Goal: Use online tool/utility: Utilize a website feature to perform a specific function

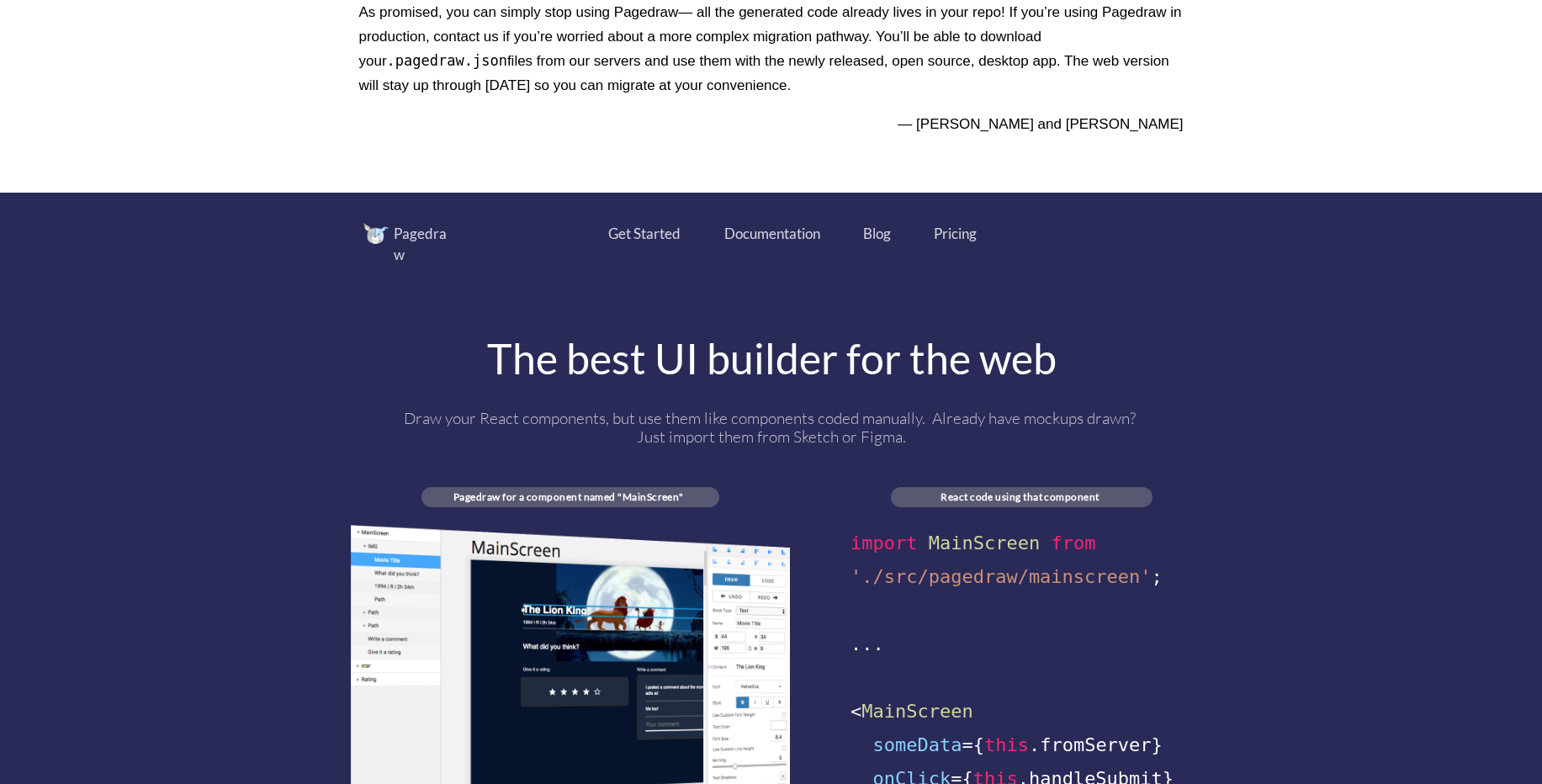
scroll to position [707, 0]
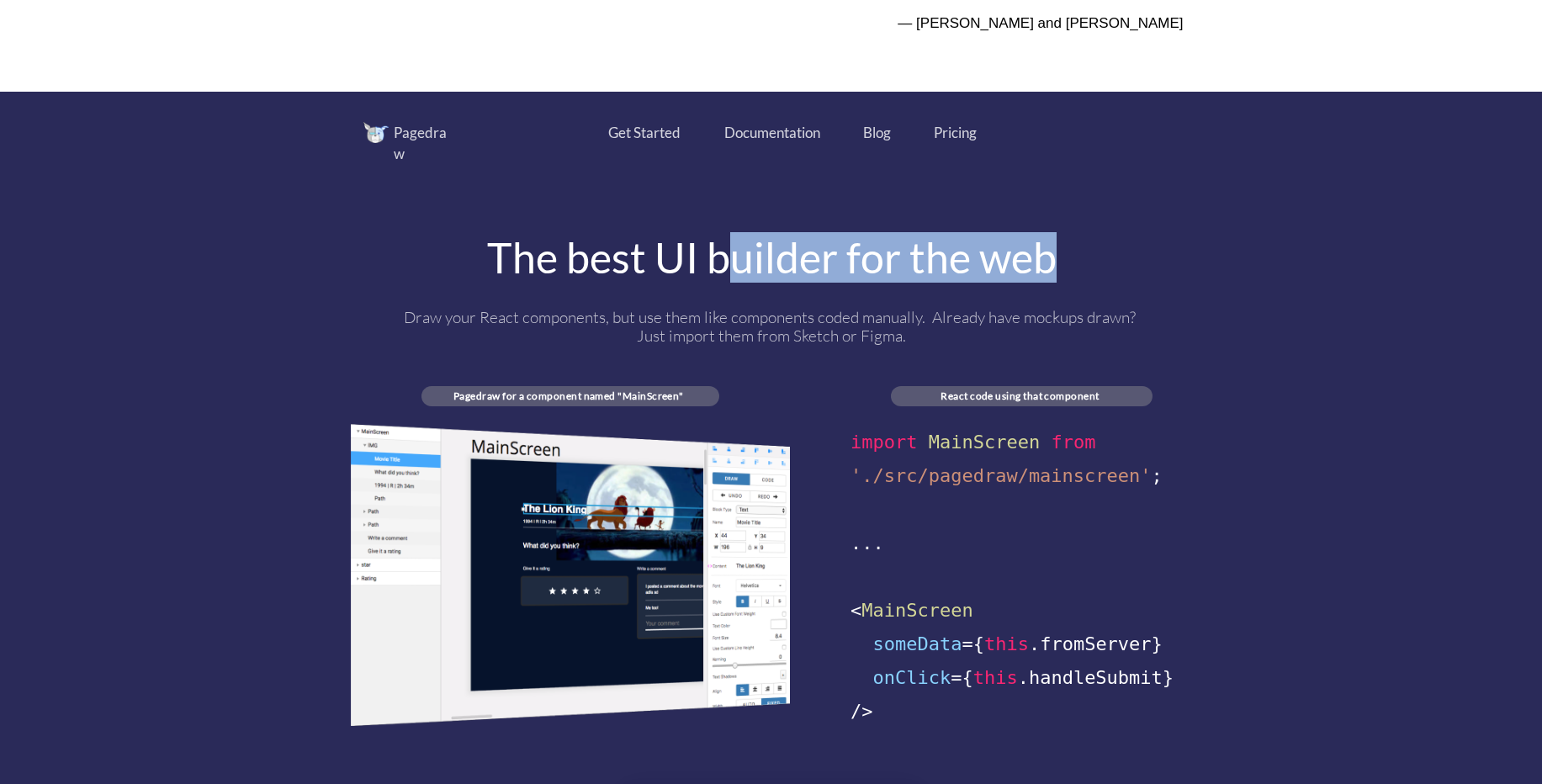
drag, startPoint x: 745, startPoint y: 252, endPoint x: 1086, endPoint y: 244, distance: 341.1
click at [1086, 244] on div "The best UI builder for the web" at bounding box center [771, 257] width 842 height 42
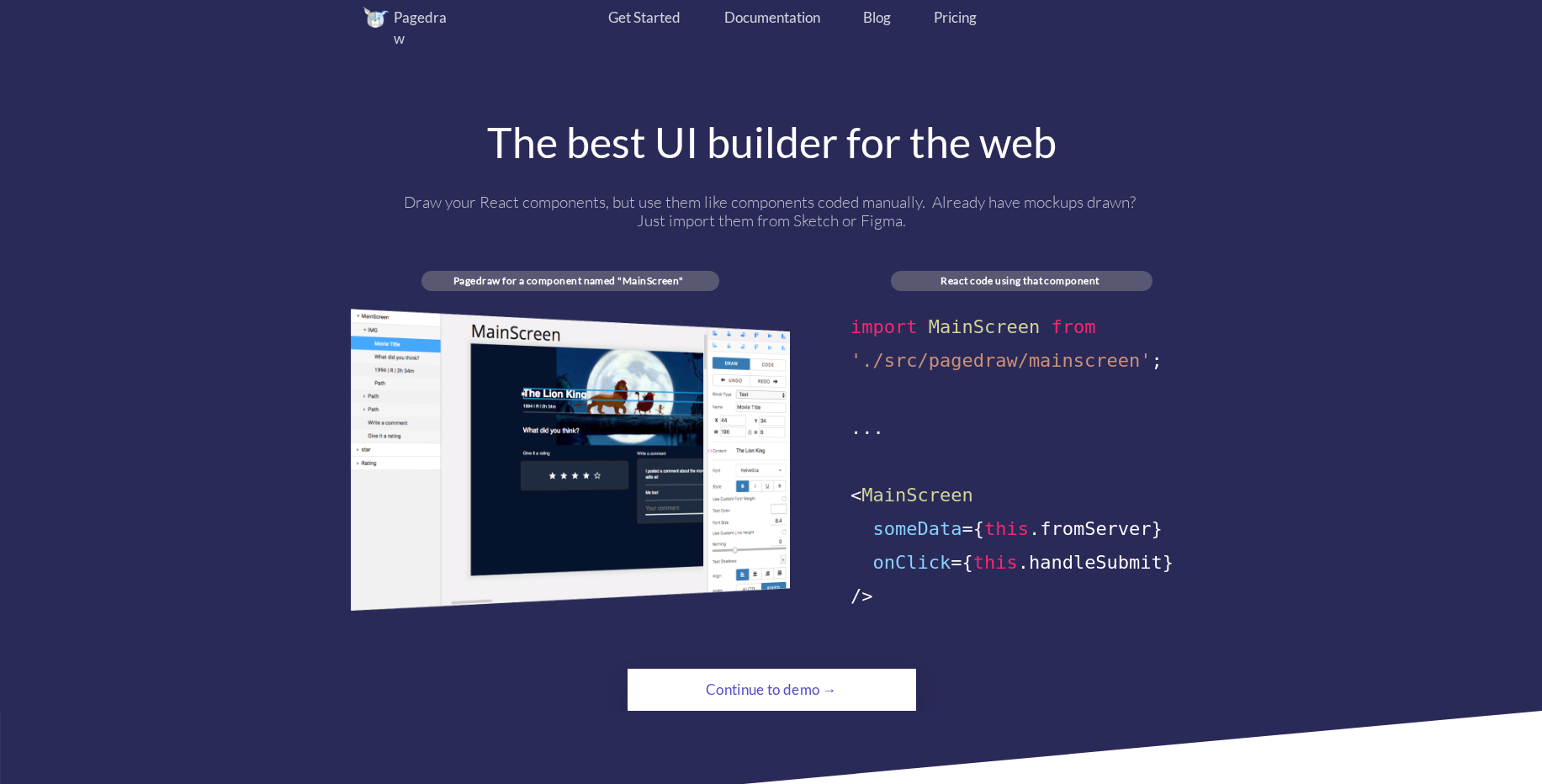
scroll to position [908, 0]
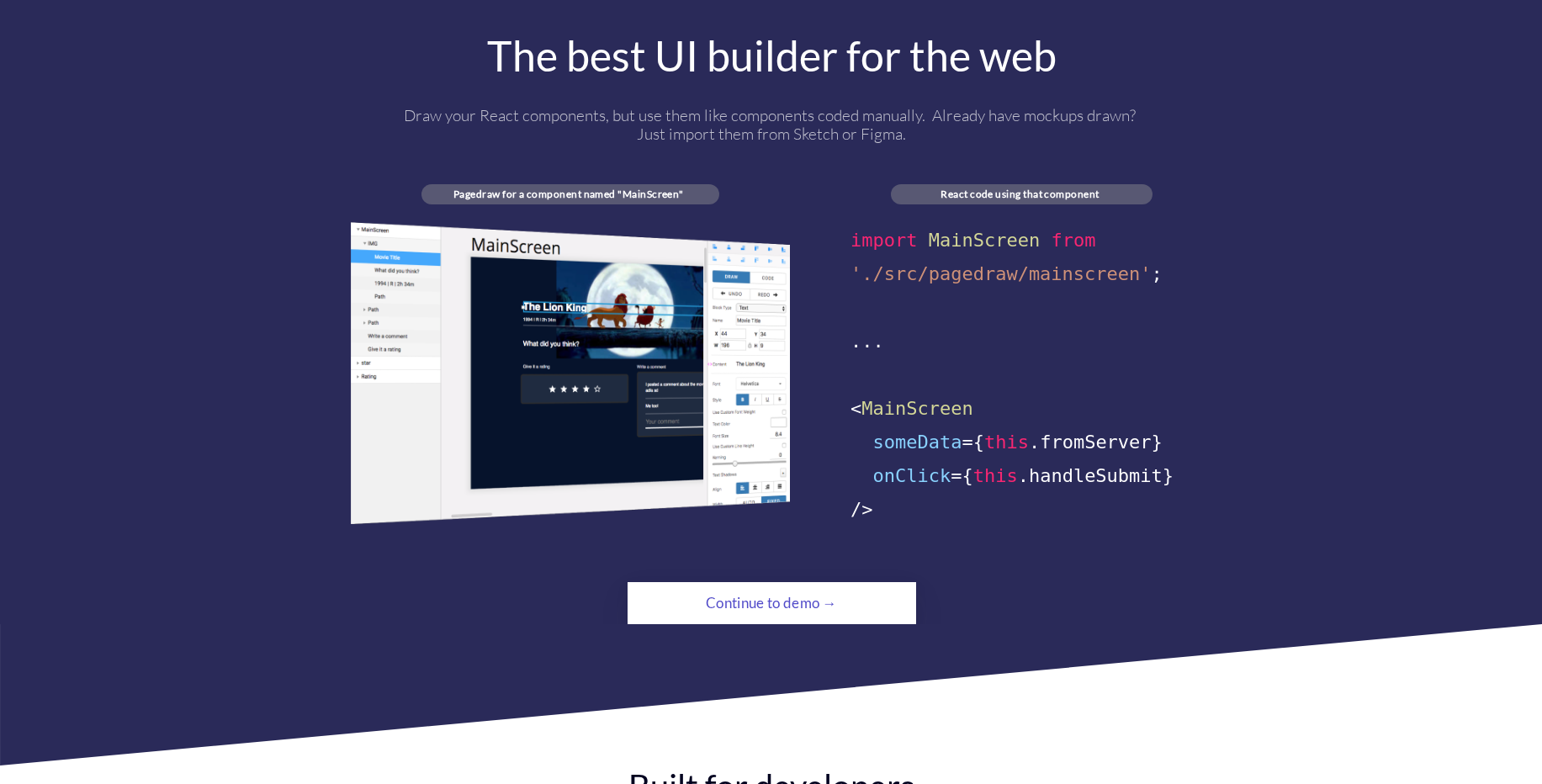
click at [762, 586] on div "Continue to demo →" at bounding box center [771, 603] width 197 height 34
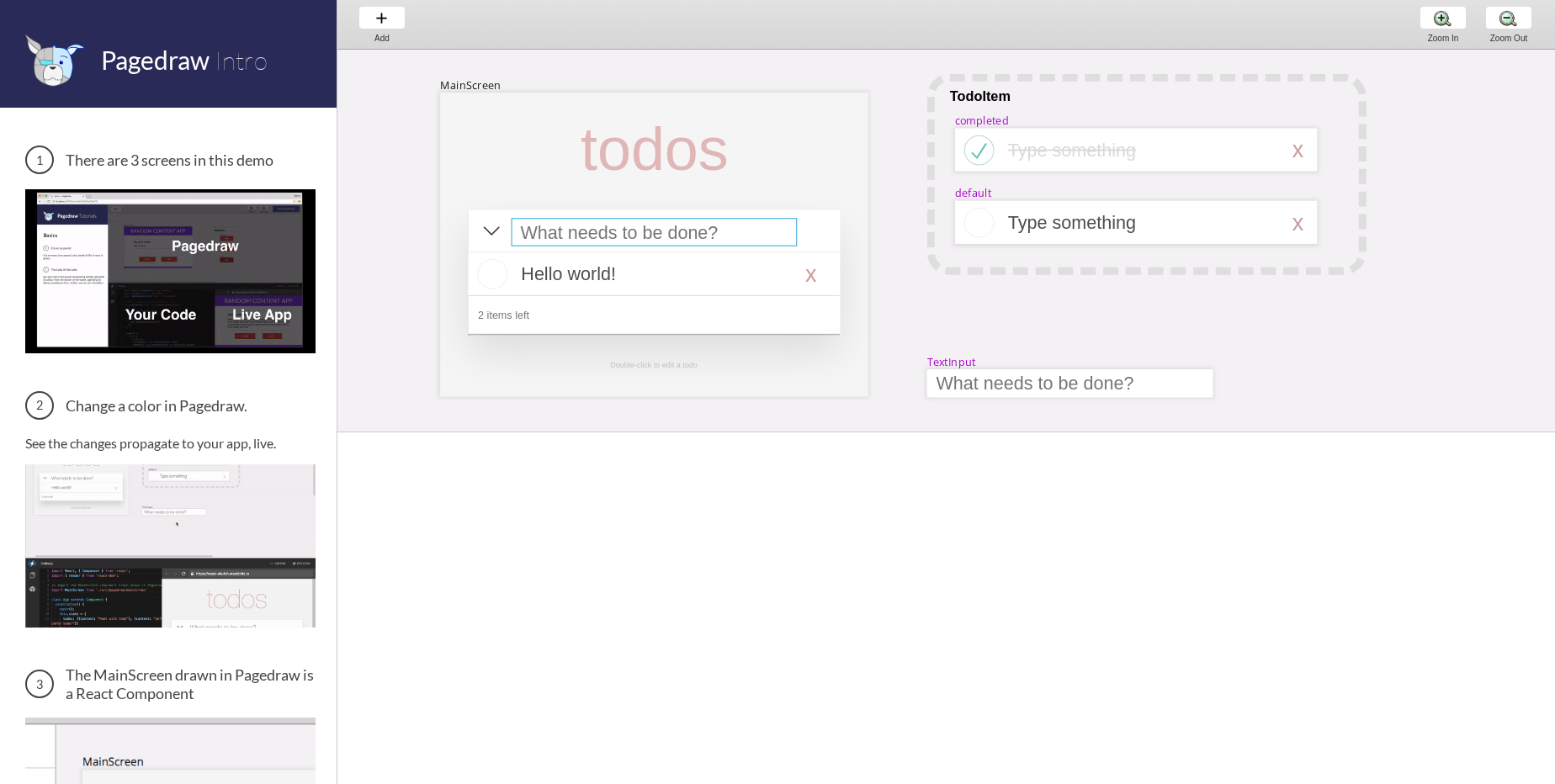
click at [619, 234] on div at bounding box center [654, 232] width 286 height 28
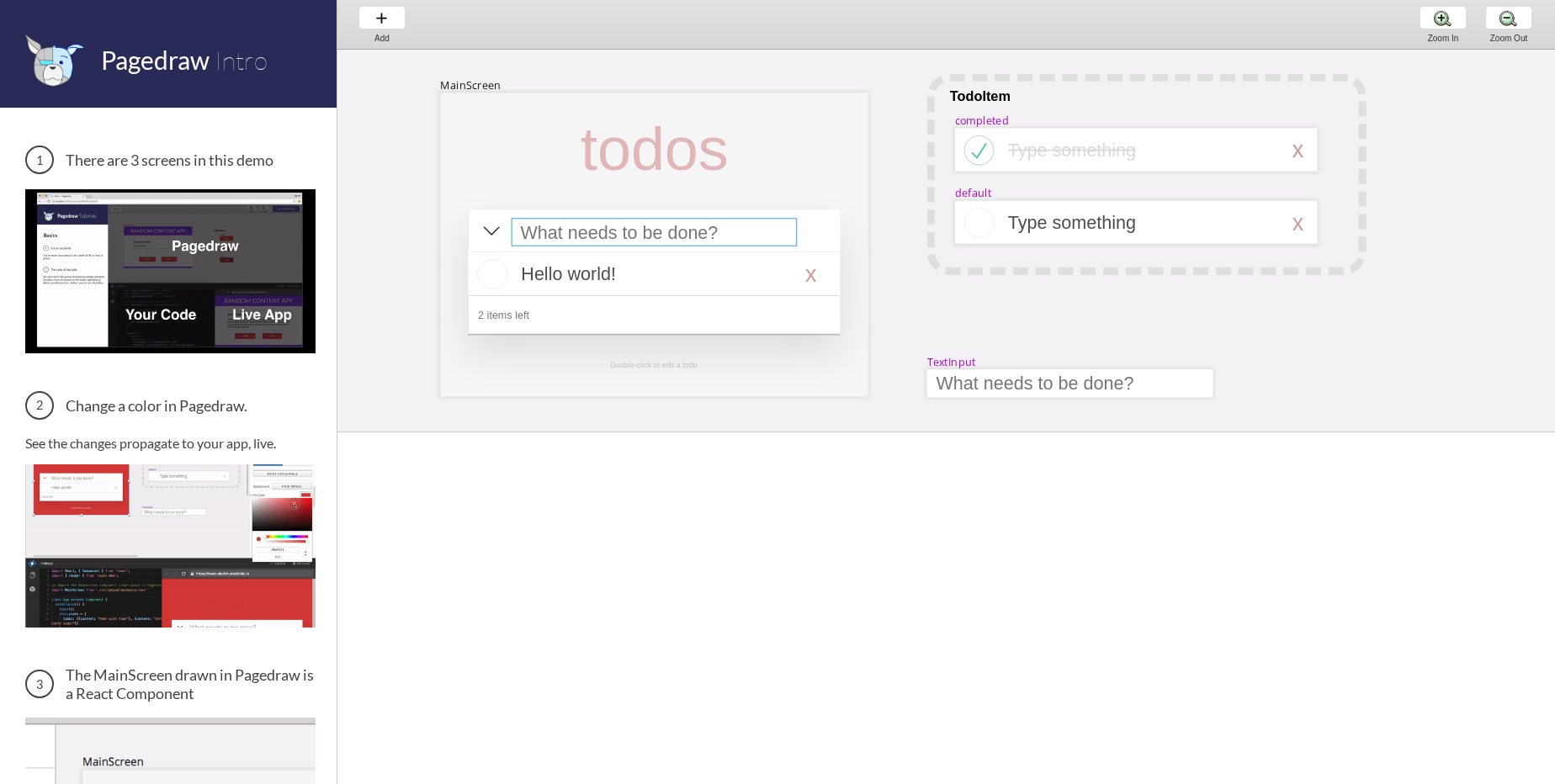
select select "15"
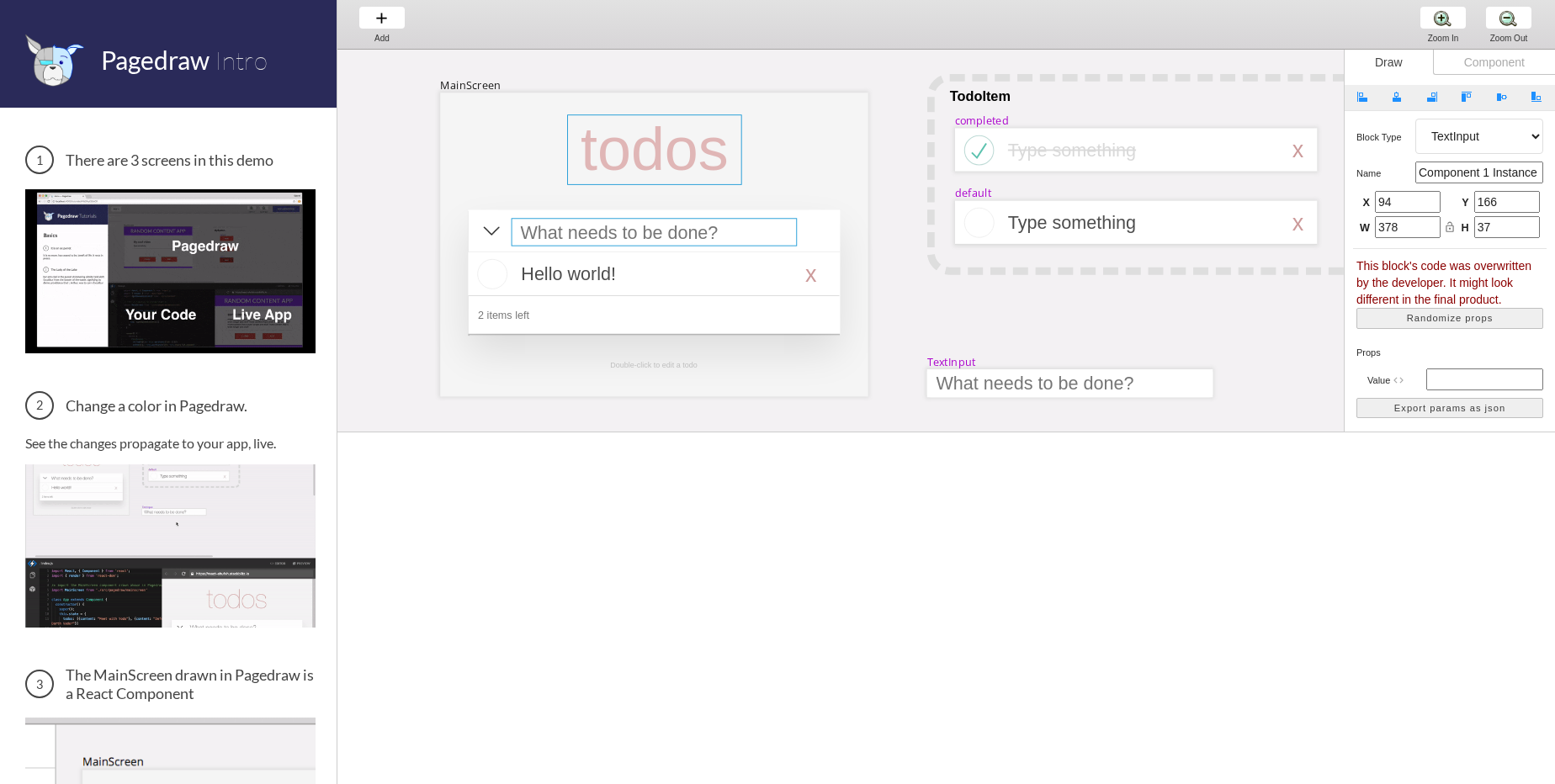
click at [654, 157] on div at bounding box center [654, 149] width 175 height 70
select select "3"
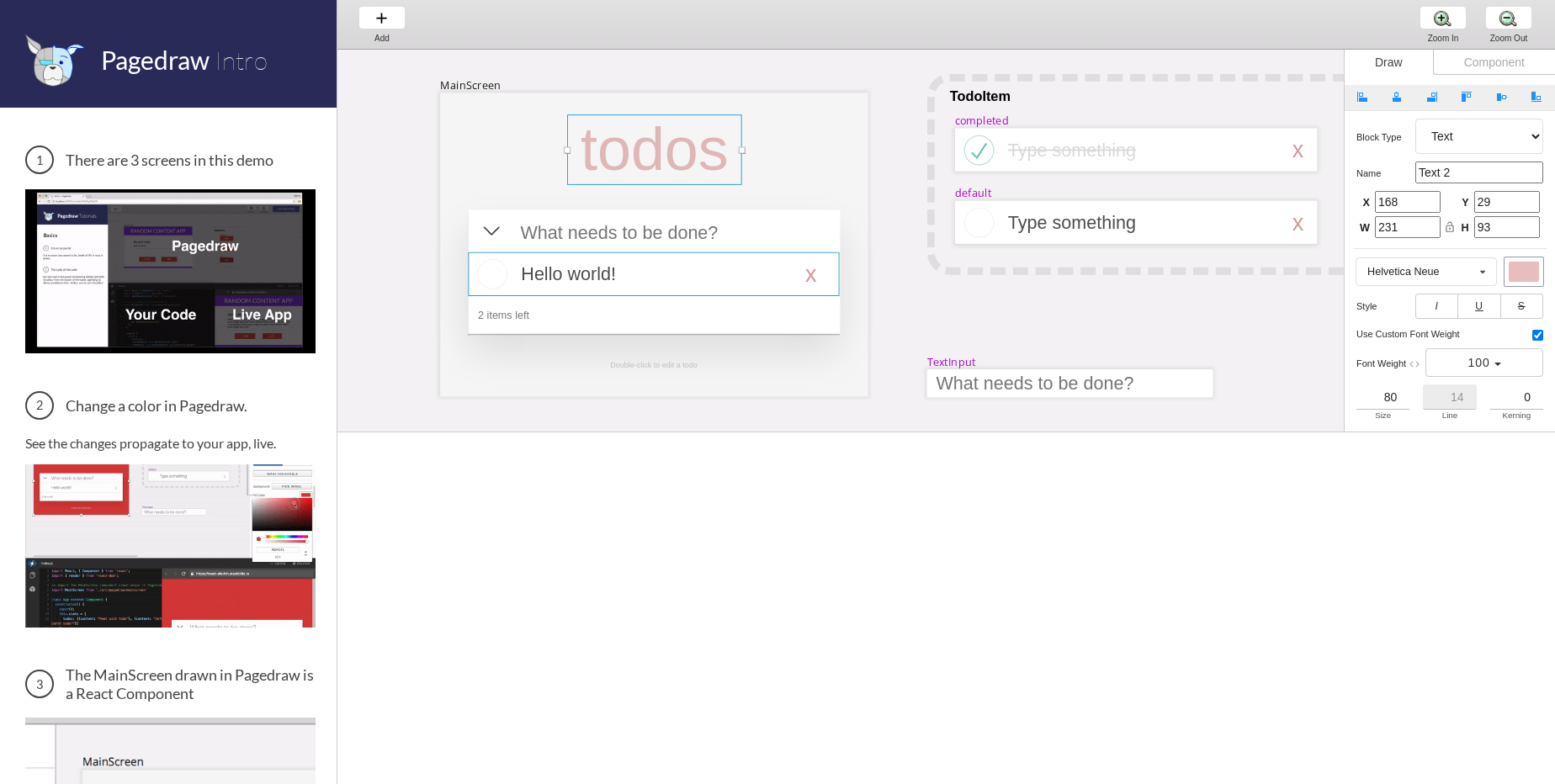
click at [506, 287] on div at bounding box center [652, 274] width 371 height 43
select select "16"
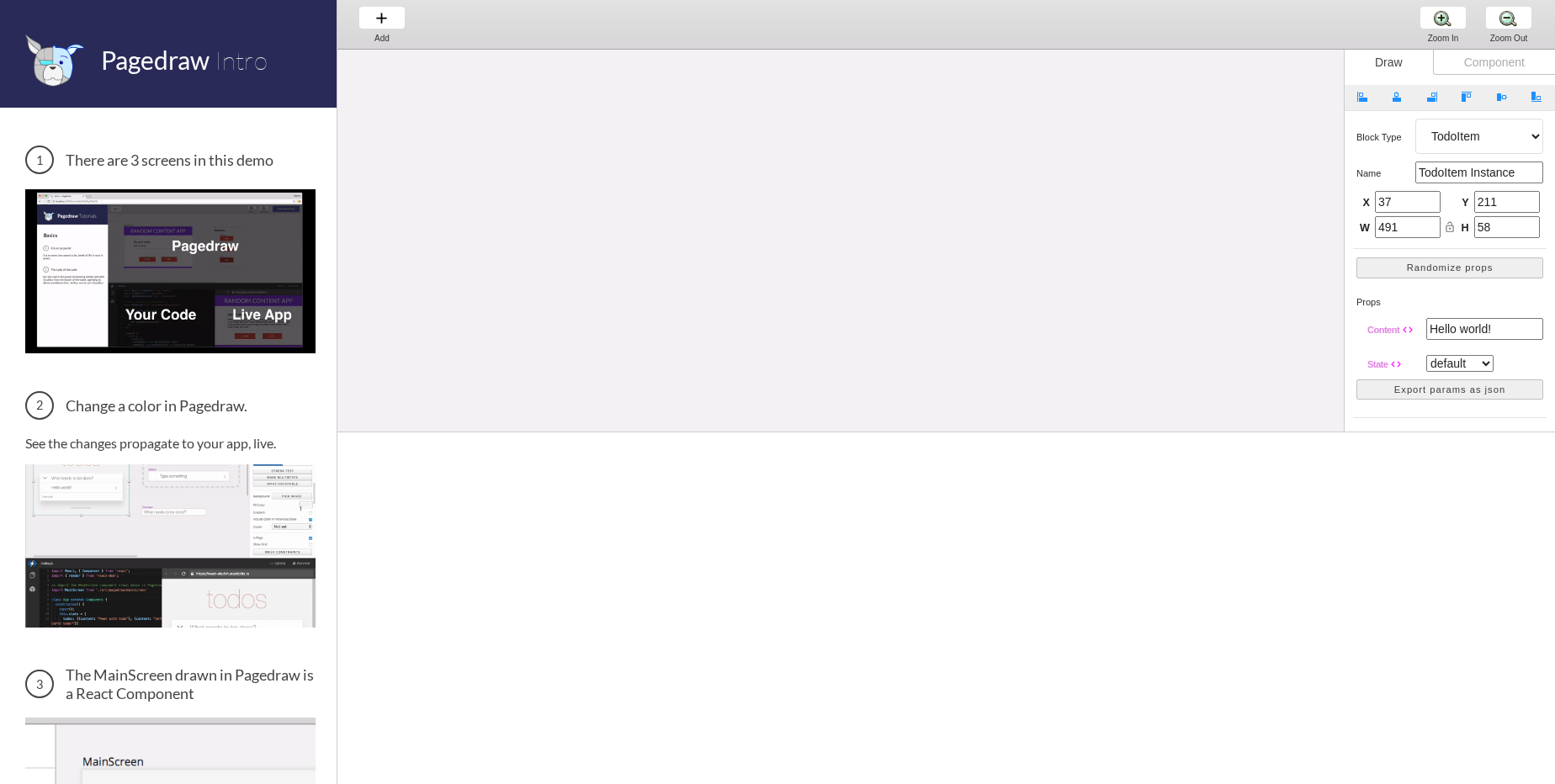
click at [191, 232] on img at bounding box center [170, 271] width 290 height 163
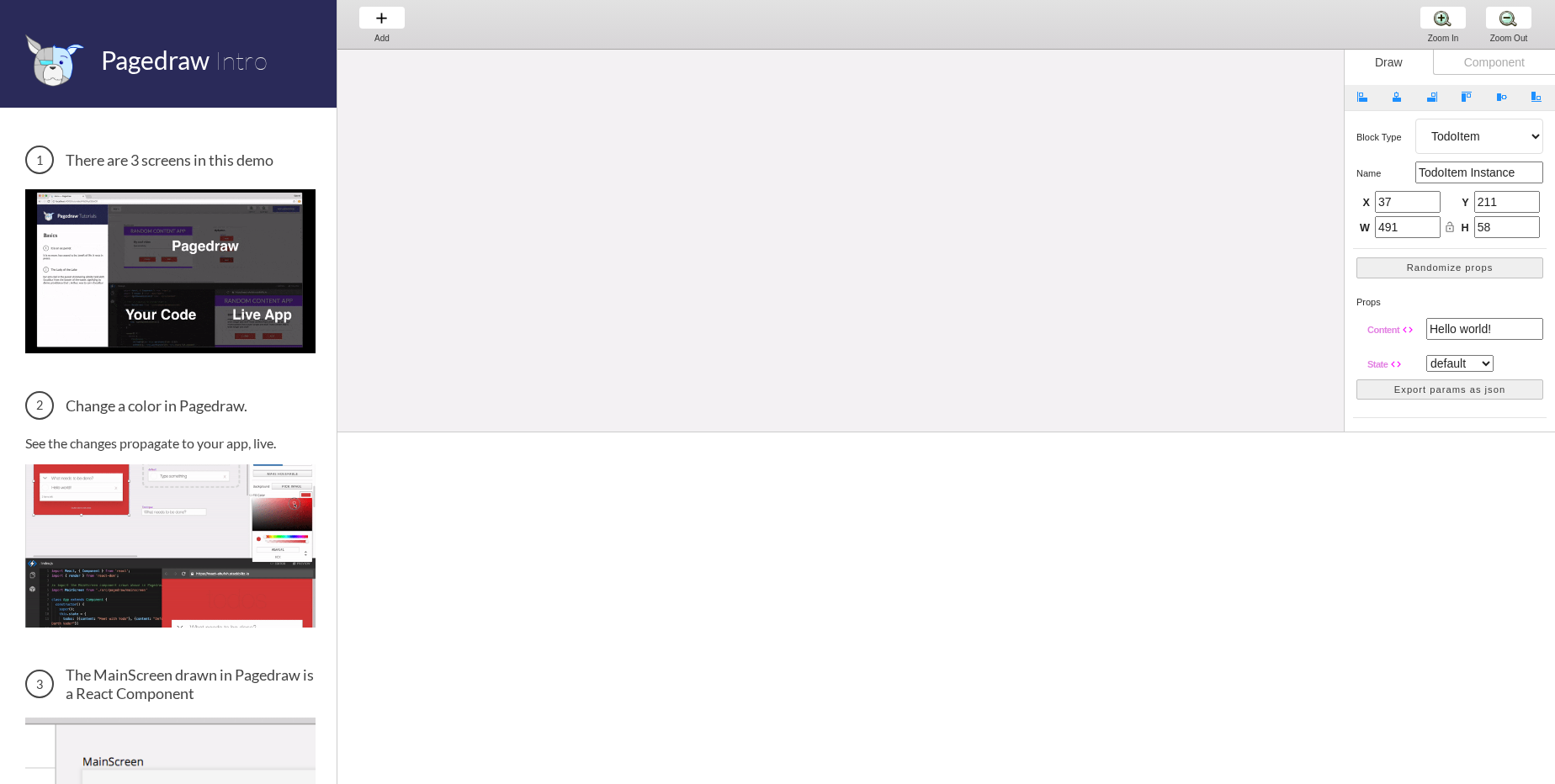
click at [188, 269] on img at bounding box center [170, 271] width 290 height 163
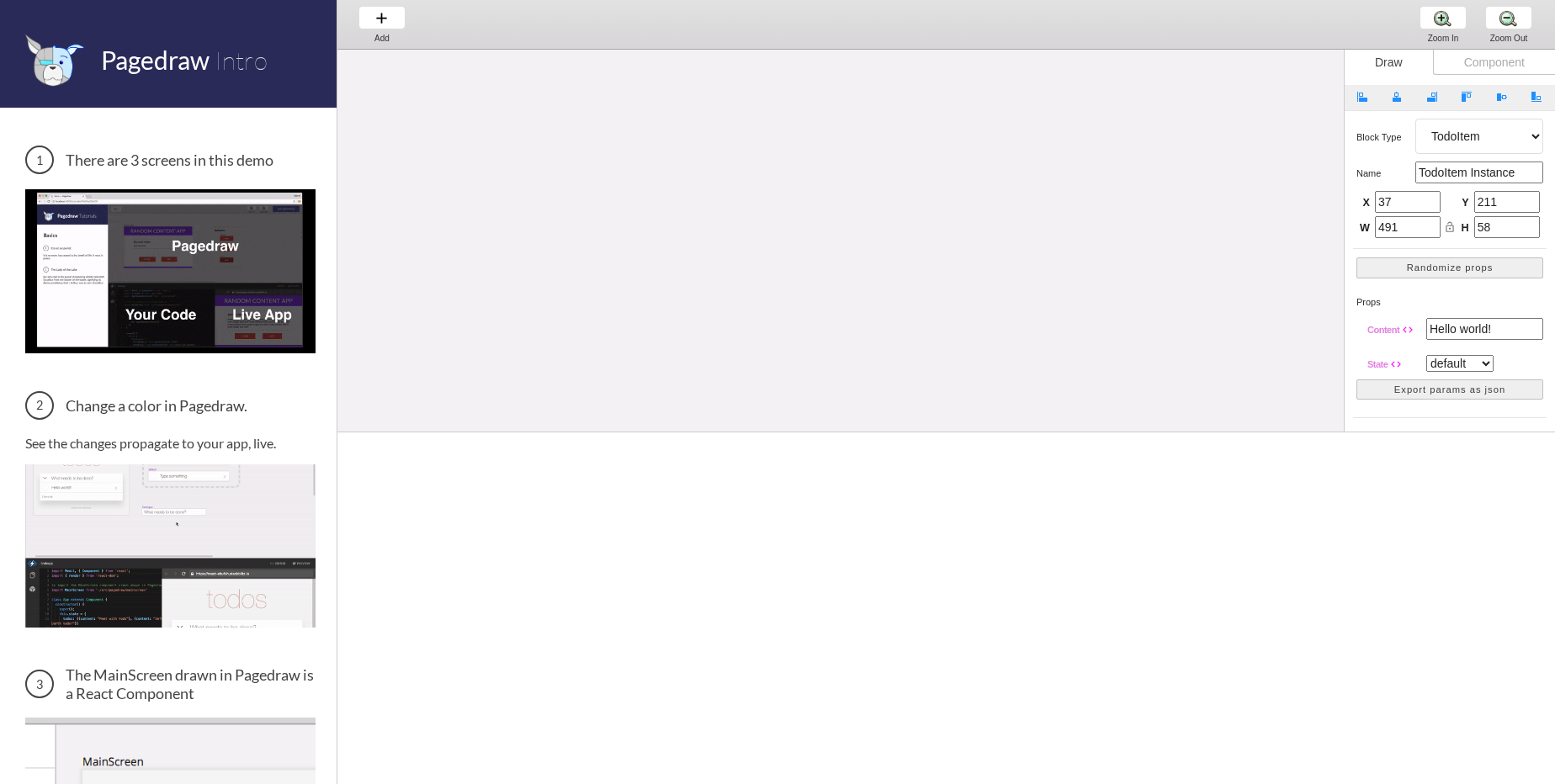
click at [164, 308] on img at bounding box center [170, 271] width 290 height 163
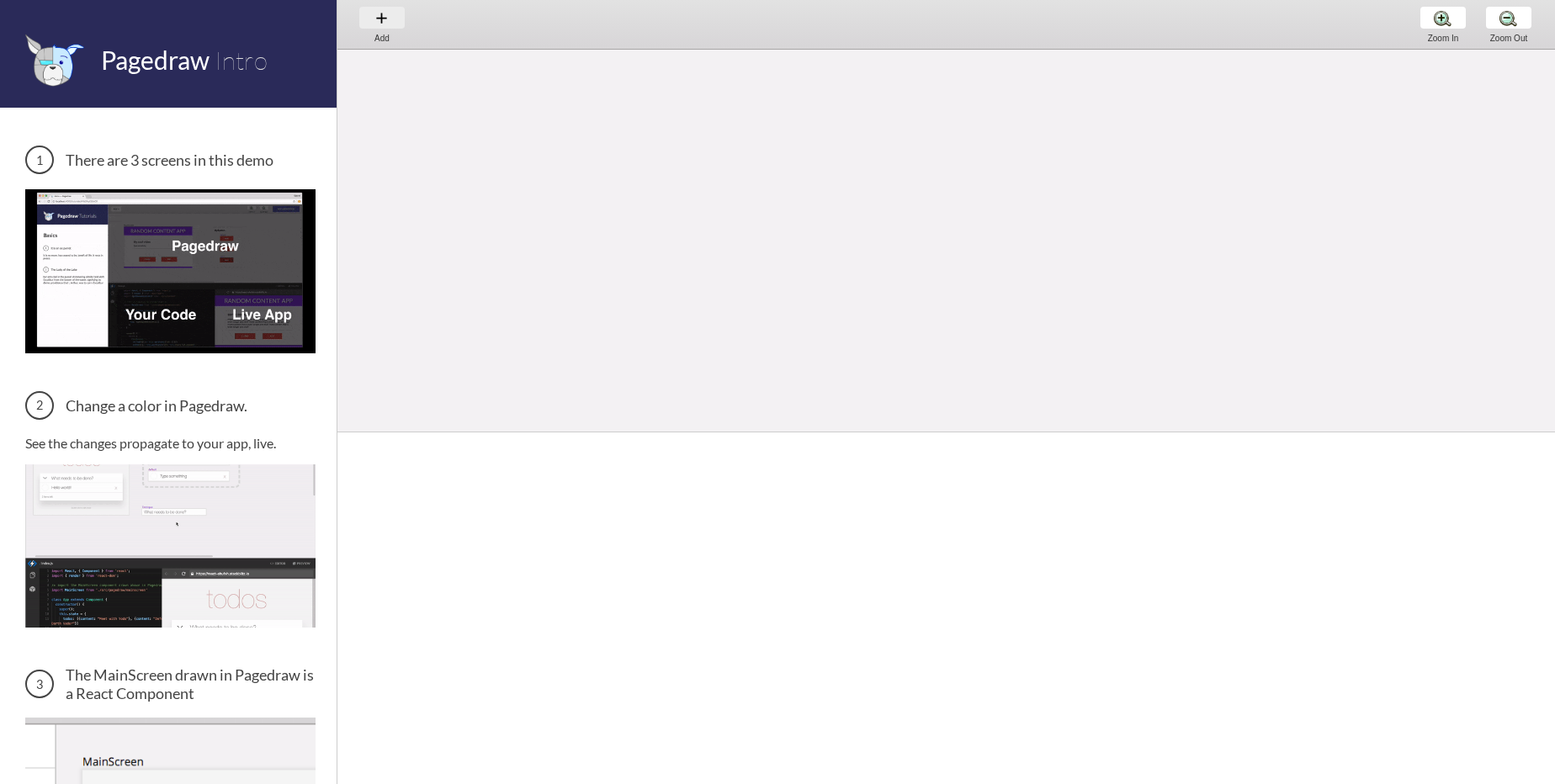
click at [388, 11] on div "Add Add Add" at bounding box center [382, 23] width 64 height 48
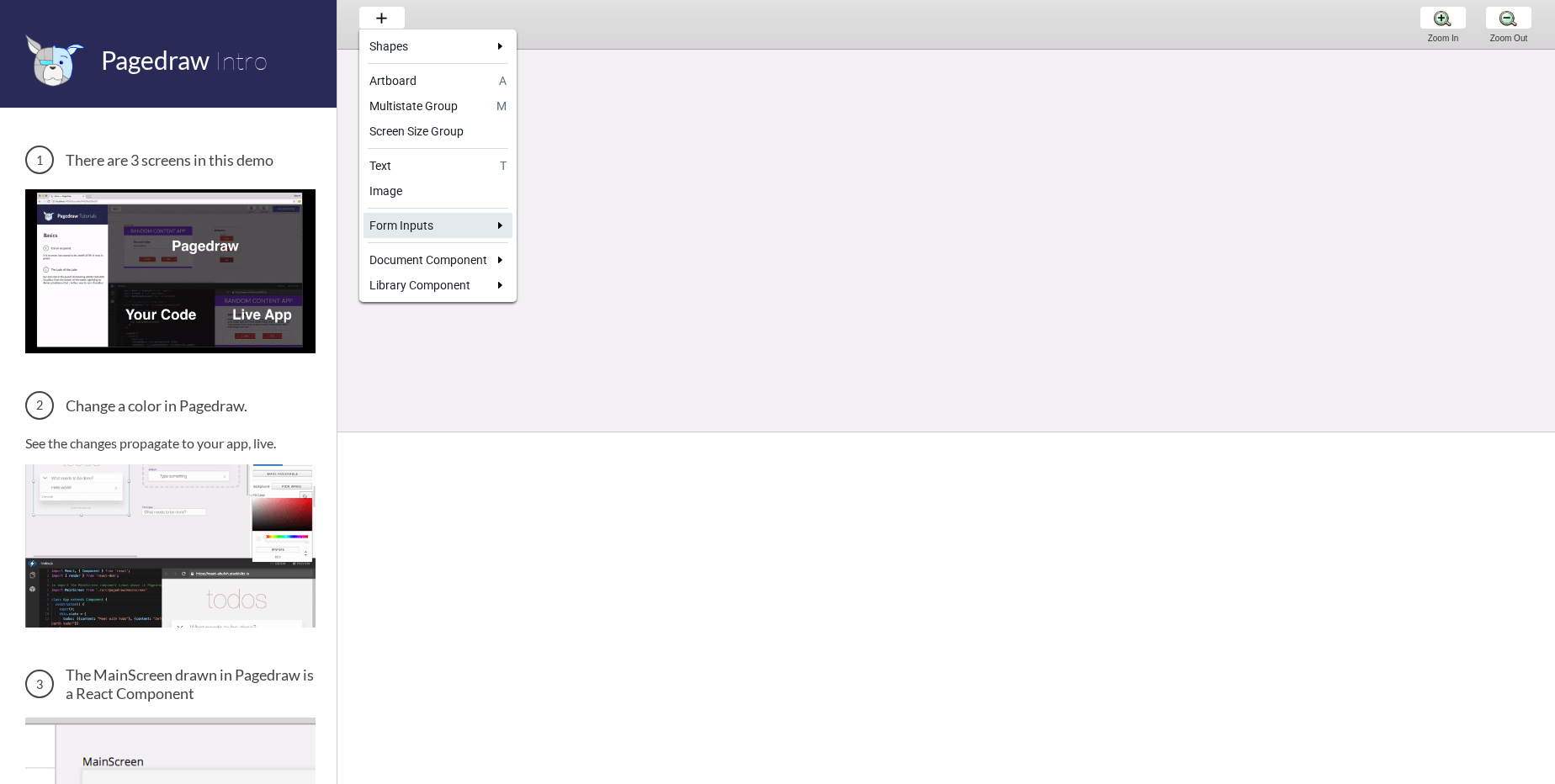
click at [450, 227] on div "Form Inputs" at bounding box center [428, 225] width 118 height 16
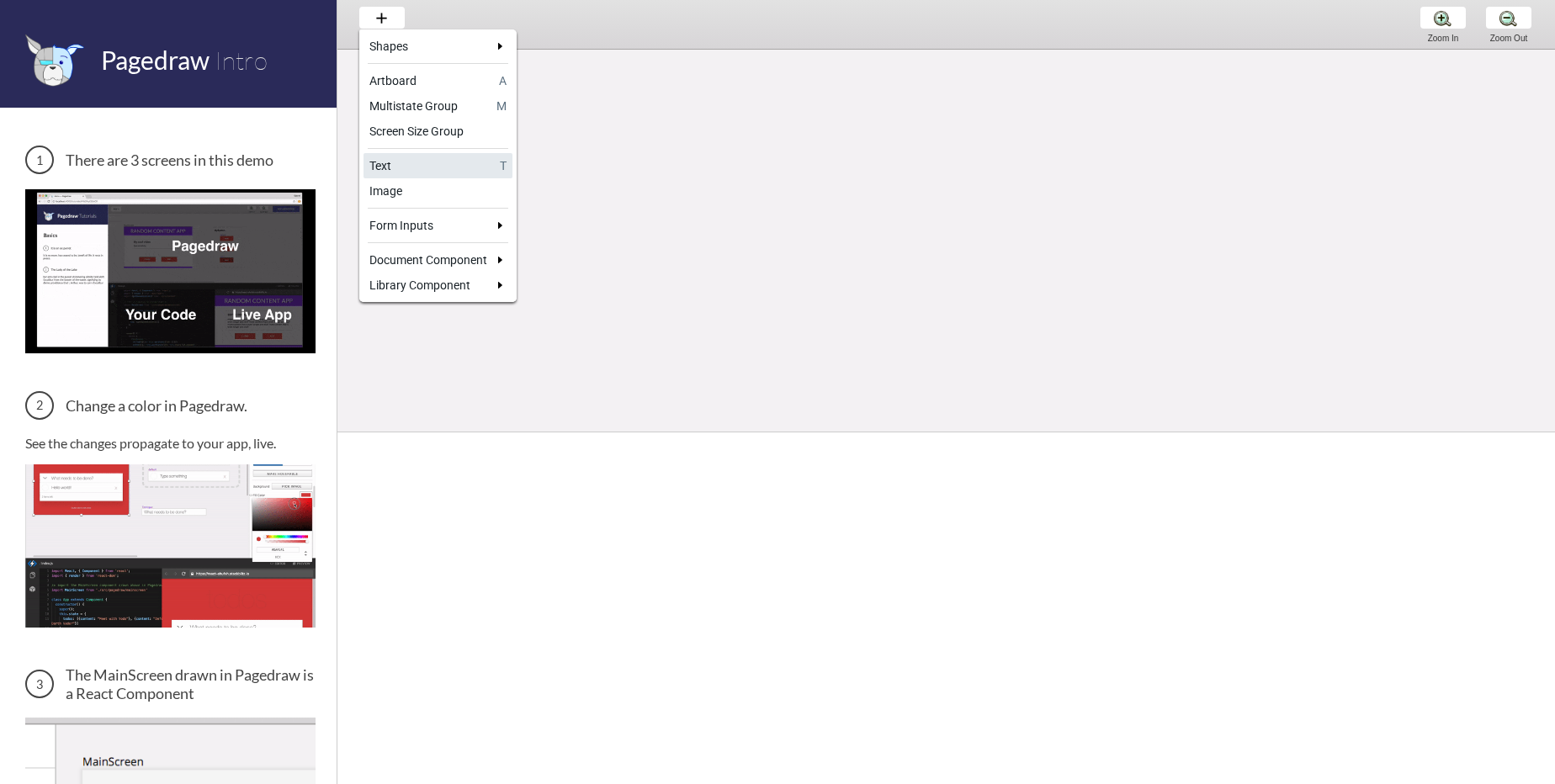
click at [441, 167] on div "Text" at bounding box center [431, 165] width 124 height 16
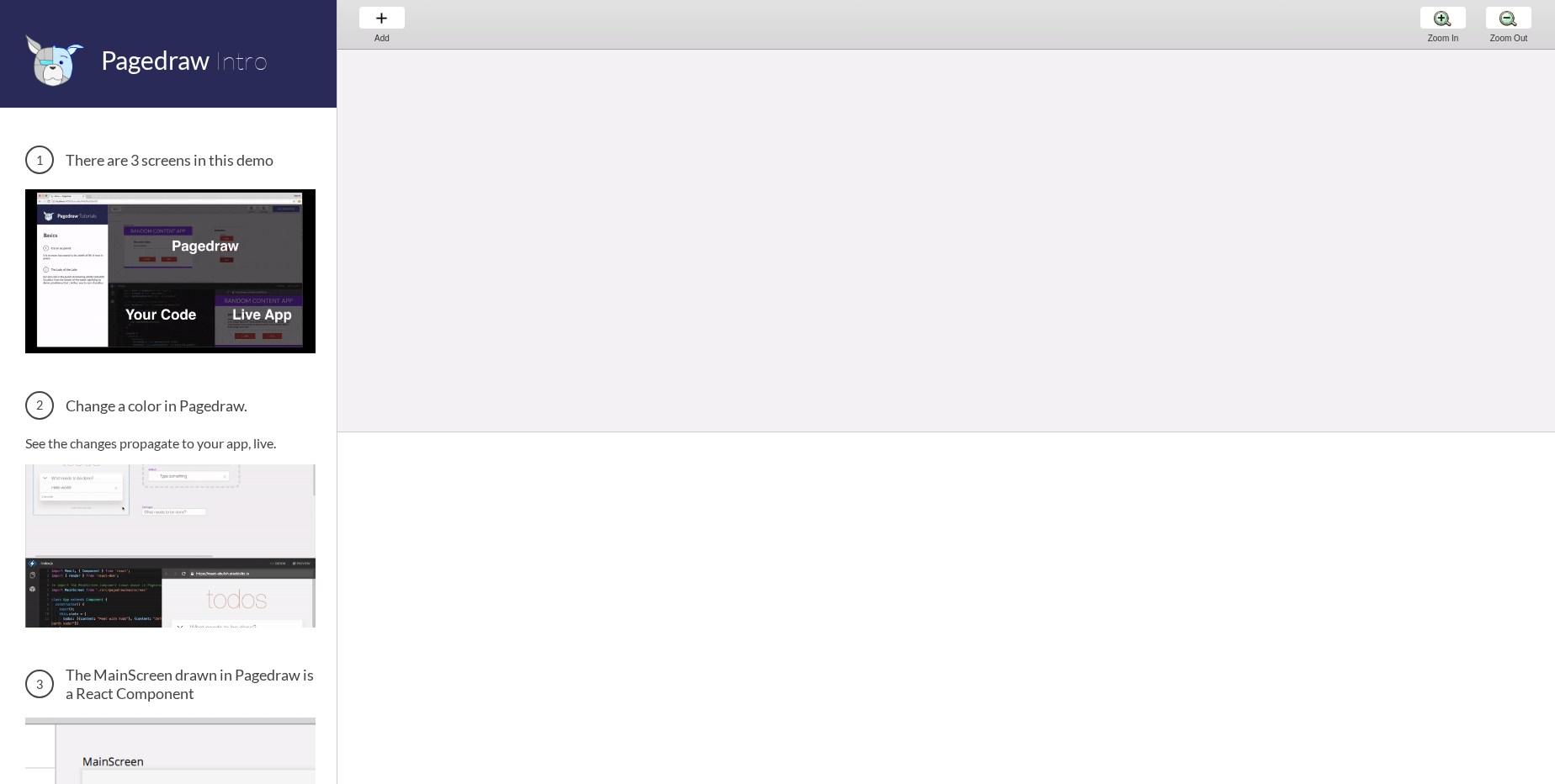
select select "3"
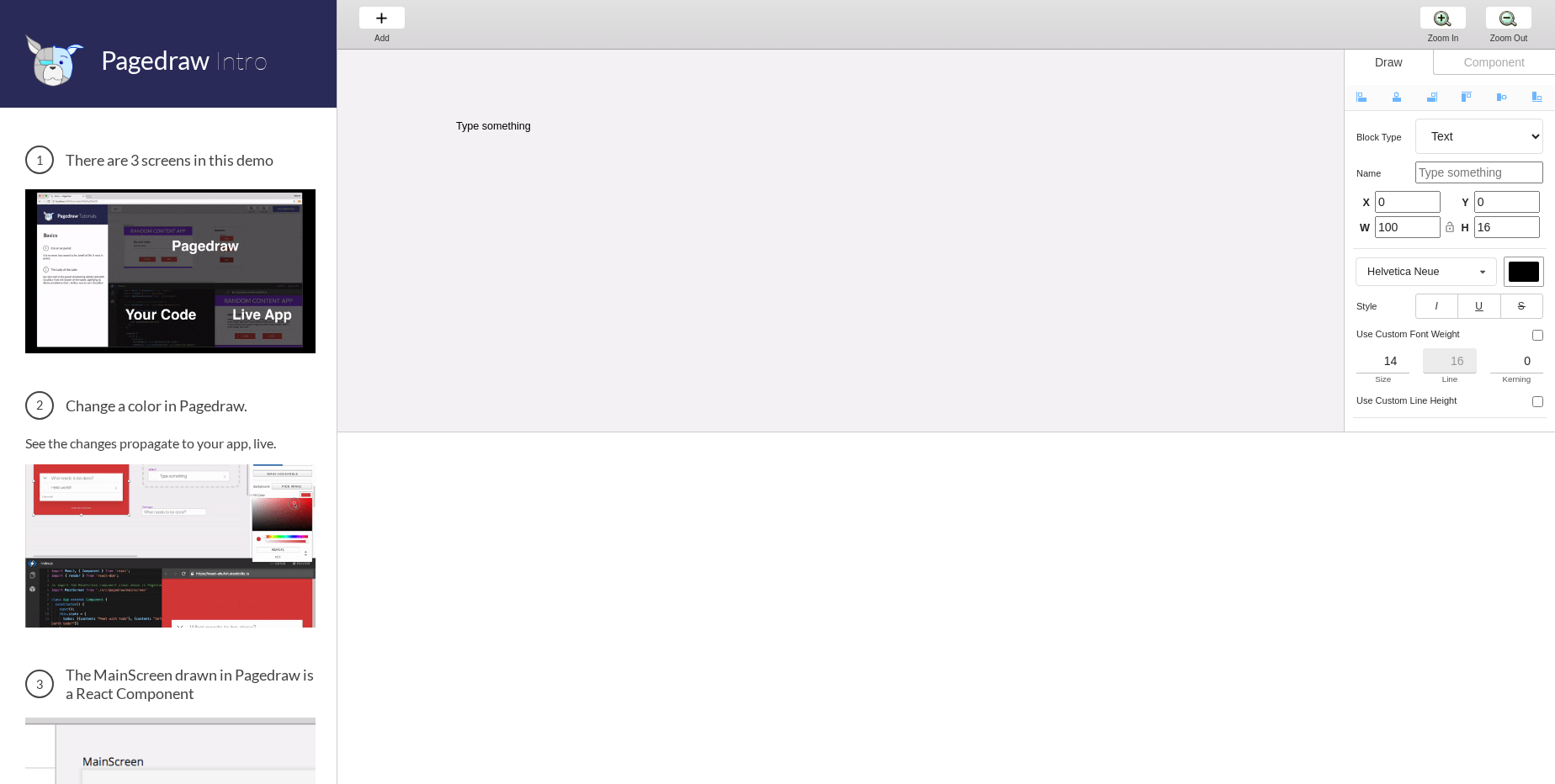
click at [486, 150] on div "MainScreen todos Hello world! x 2 items left TodoItem completed Type something …" at bounding box center [1550, 140] width 2425 height 1392
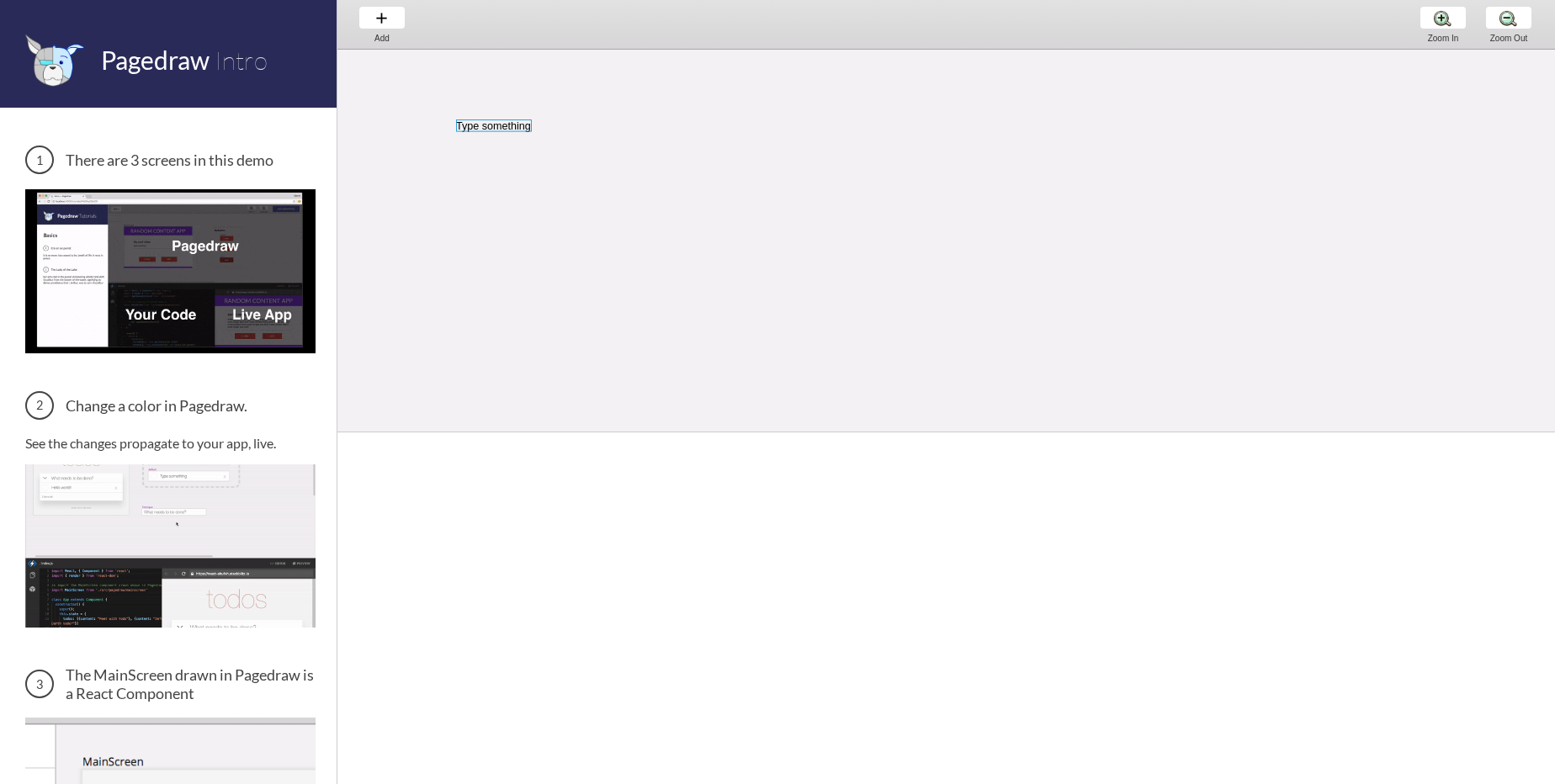
select select "3"
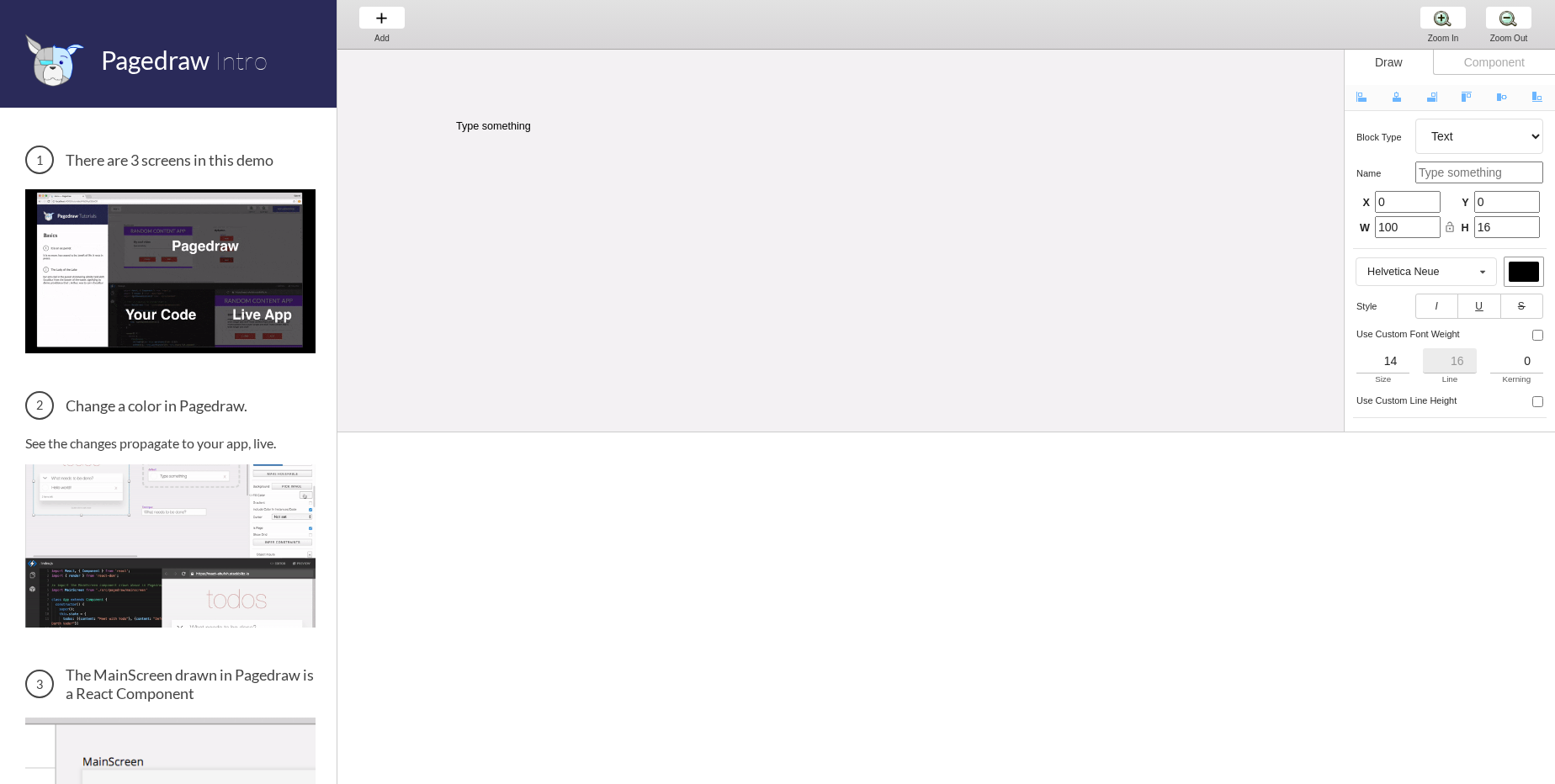
click at [525, 129] on div "Type something" at bounding box center [493, 126] width 76 height 12
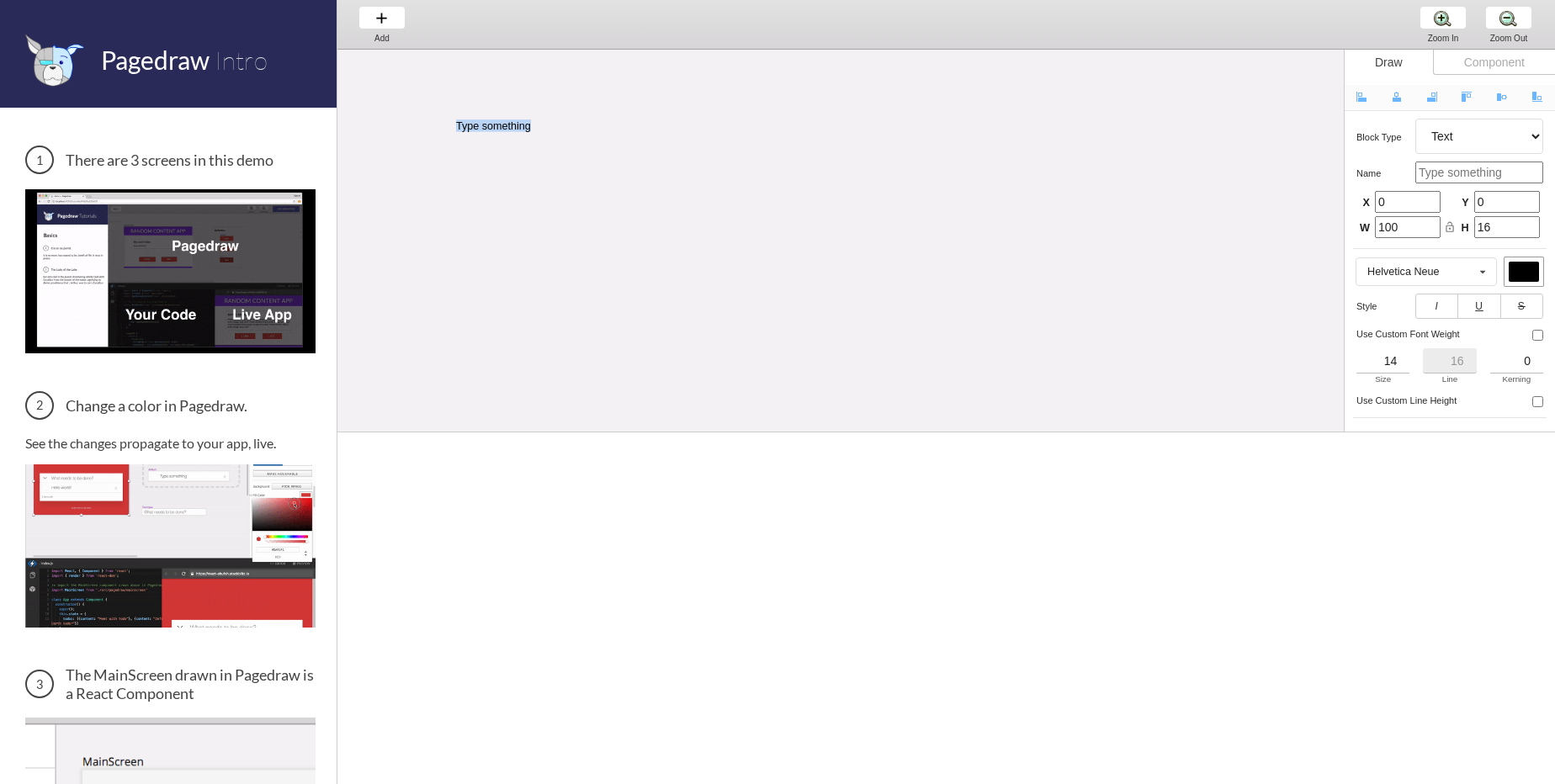
click at [525, 129] on div "Type something" at bounding box center [493, 126] width 76 height 12
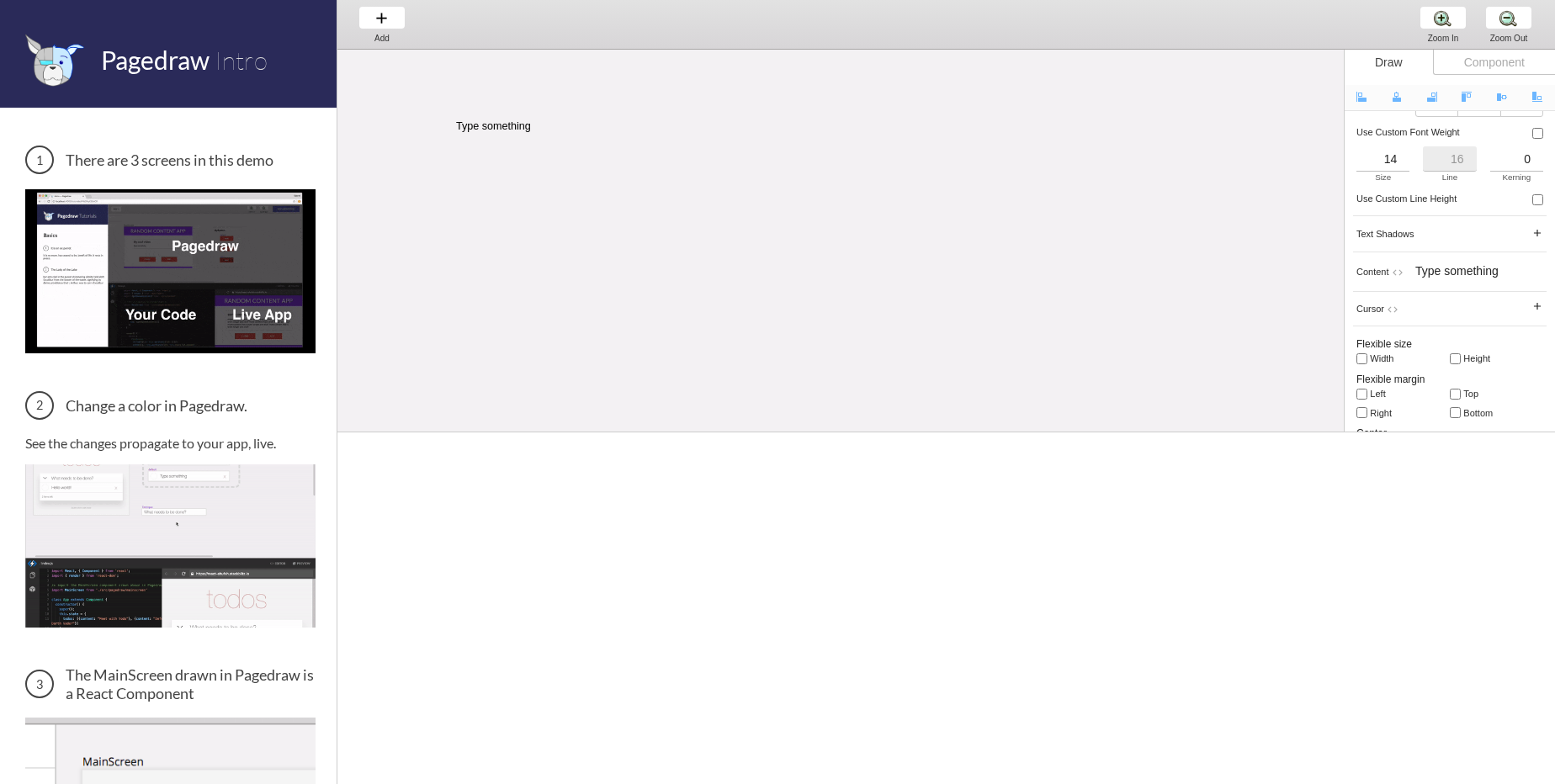
click at [1460, 61] on div "Component" at bounding box center [1493, 62] width 122 height 25
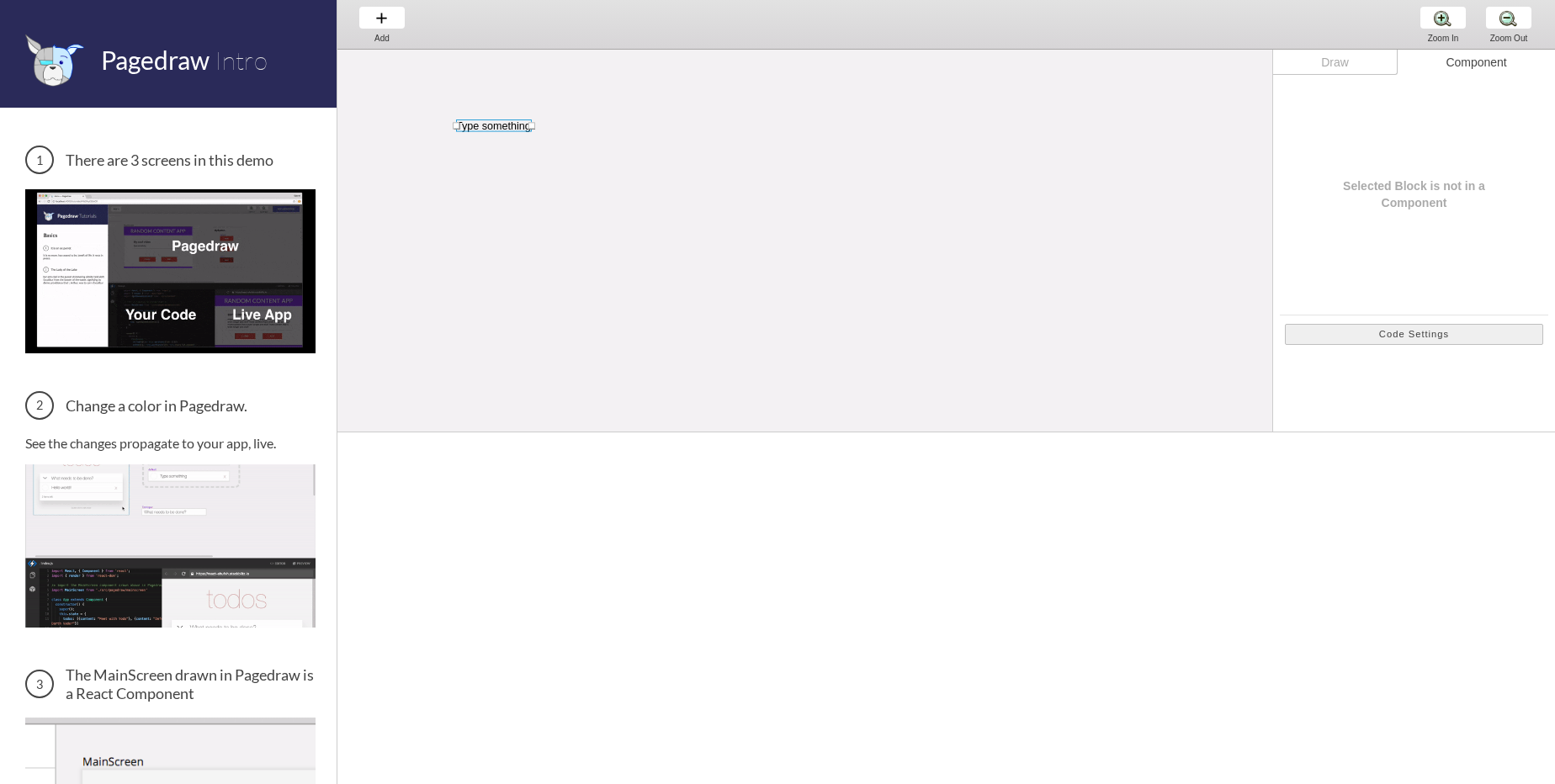
click at [1366, 63] on div "Draw" at bounding box center [1334, 62] width 124 height 25
select select "3"
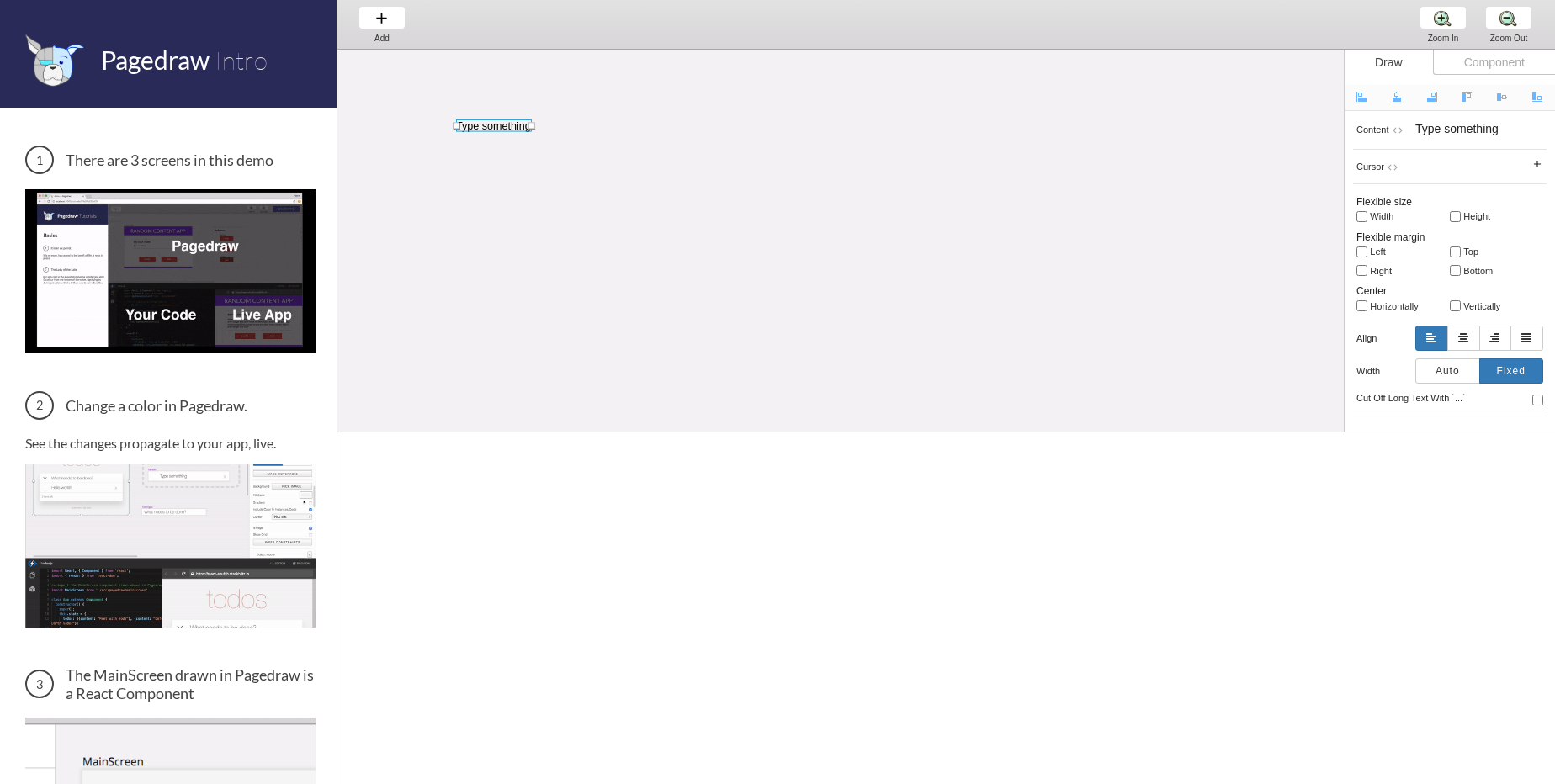
scroll to position [490, 0]
